Goal: Task Accomplishment & Management: Manage account settings

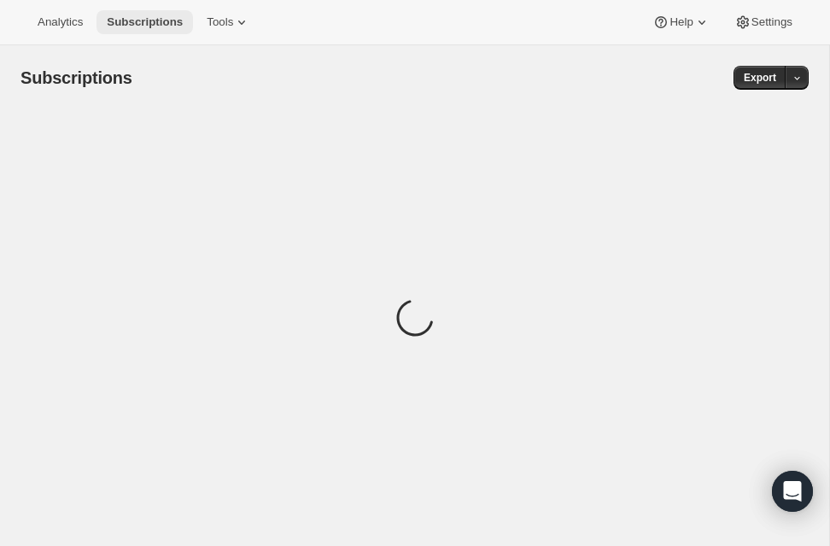
click at [126, 21] on span "Subscriptions" at bounding box center [145, 22] width 76 height 14
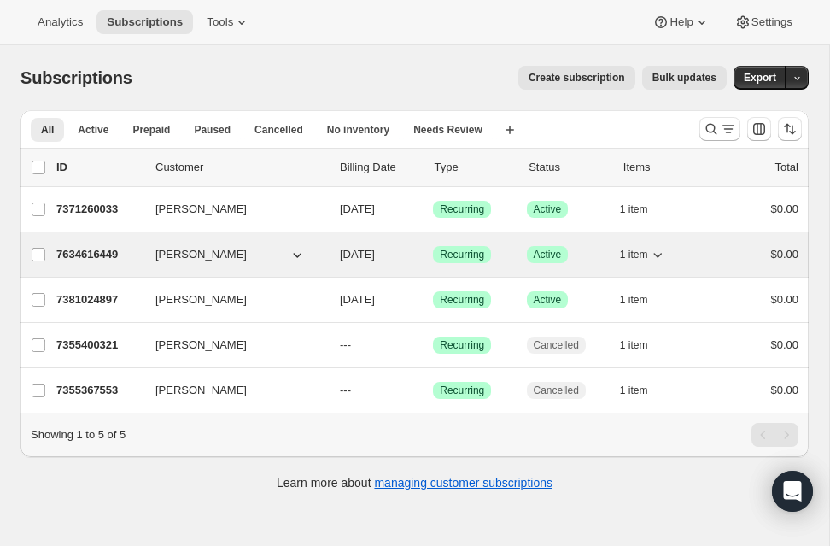
click at [191, 260] on span "[PERSON_NAME]" at bounding box center [200, 254] width 91 height 17
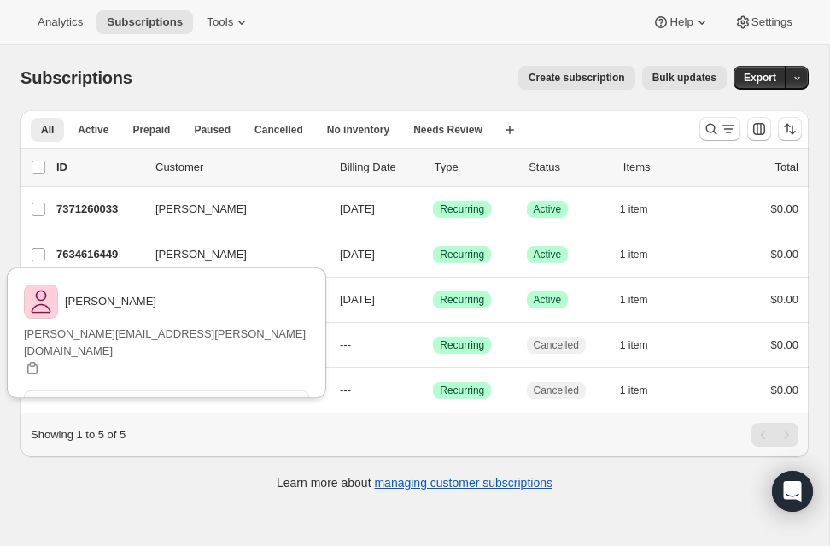
click at [204, 390] on button "View customer" at bounding box center [166, 402] width 285 height 24
click at [250, 53] on div "Subscriptions. This page is ready Subscriptions Create subscription Bulk update…" at bounding box center [414, 77] width 788 height 65
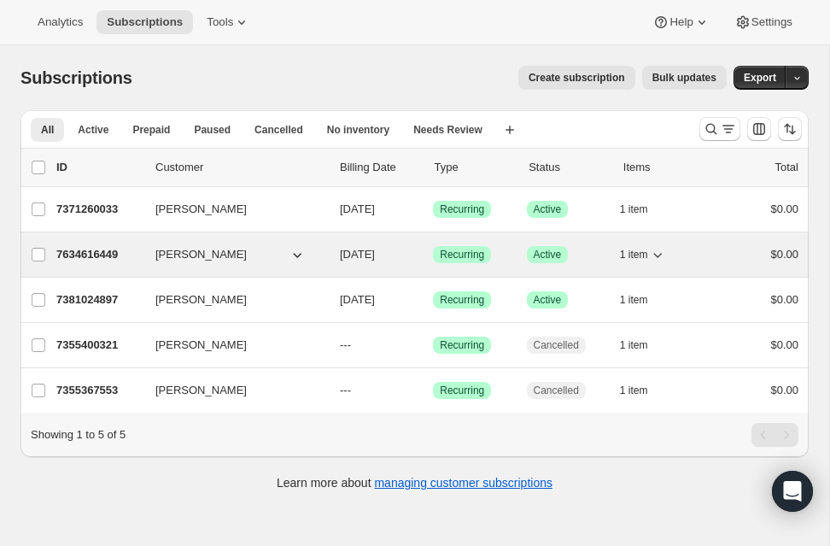
click at [632, 254] on span "1 item" at bounding box center [634, 255] width 28 height 14
click at [183, 255] on span "[PERSON_NAME]" at bounding box center [200, 254] width 91 height 17
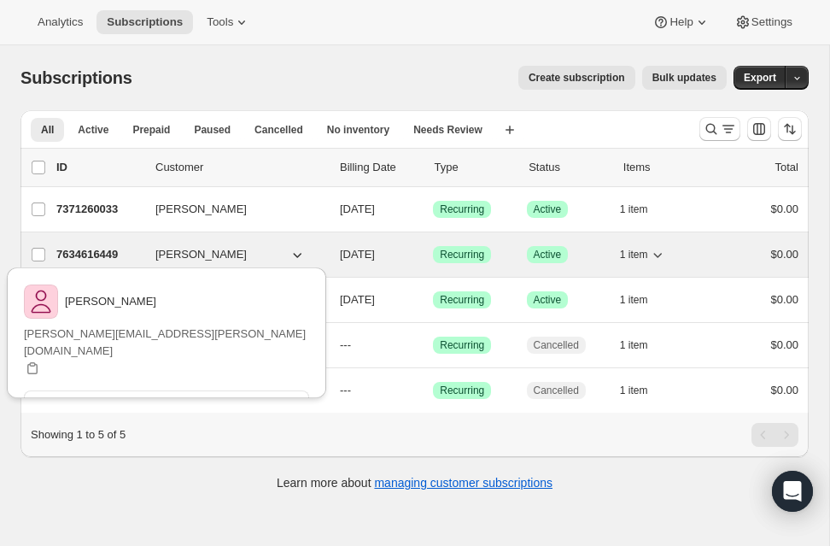
click at [107, 249] on p "7634616449" at bounding box center [98, 254] width 85 height 17
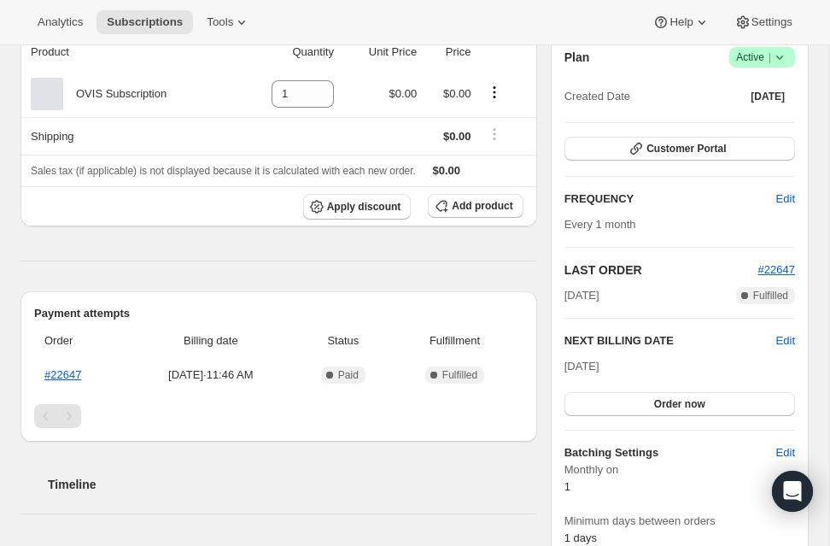
scroll to position [183, 0]
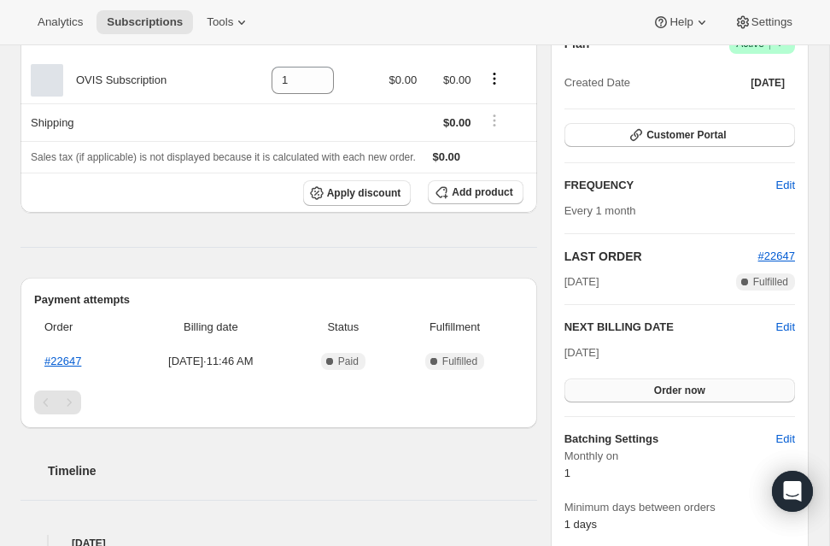
click at [587, 383] on button "Order now" at bounding box center [679, 390] width 231 height 24
click at [587, 383] on button "Click to confirm" at bounding box center [679, 390] width 231 height 24
